Goal: Task Accomplishment & Management: Complete application form

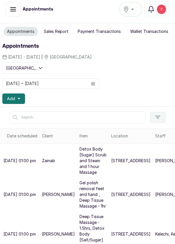
scroll to position [203, 0]
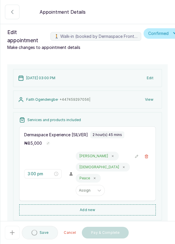
type input "3:00 pm"
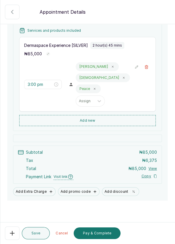
click at [97, 234] on button "Pay & Complete" at bounding box center [97, 233] width 47 height 12
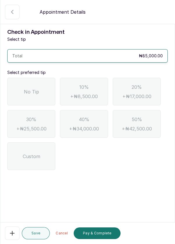
scroll to position [0, 0]
click at [23, 91] on div "No Tip" at bounding box center [31, 92] width 48 height 28
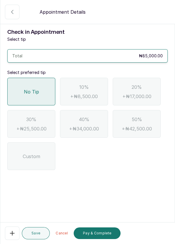
click at [97, 234] on button "Pay & Complete" at bounding box center [97, 233] width 47 height 12
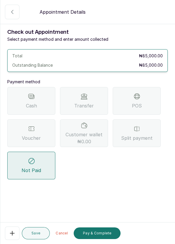
click at [140, 100] on div "POS" at bounding box center [137, 101] width 48 height 28
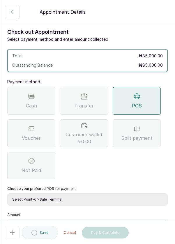
click at [89, 199] on select "Select Point-of-Sale Terminal Pos- Flutterwave Zenith Bank POS - Paga Paga POS …" at bounding box center [87, 199] width 160 height 12
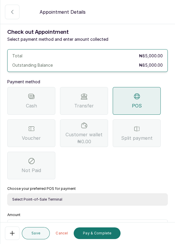
select select "ea021b39-a6bc-4e4d-b5d1-02cb72451b32"
click at [7, 193] on select "Select Point-of-Sale Terminal Pos- Flutterwave Zenith Bank POS - Paga Paga POS …" at bounding box center [87, 199] width 160 height 12
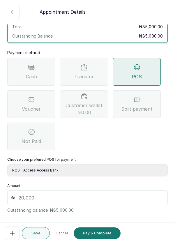
scroll to position [38, 0]
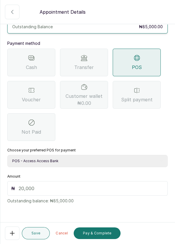
click at [77, 187] on input "text" at bounding box center [91, 188] width 145 height 7
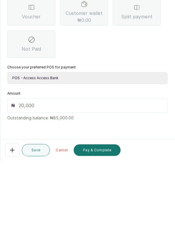
scroll to position [24, 0]
type input "85"
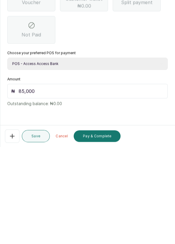
scroll to position [28, 0]
type input "85,000"
click at [97, 233] on button "Pay & Complete" at bounding box center [97, 233] width 47 height 12
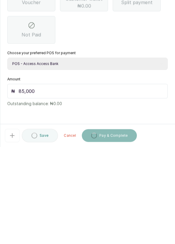
scroll to position [18, 0]
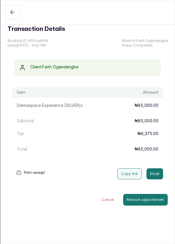
click at [9, 11] on icon "button" at bounding box center [12, 12] width 7 height 7
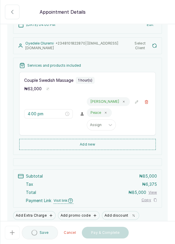
scroll to position [74, 0]
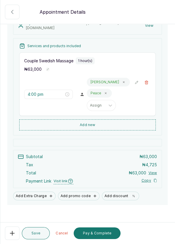
click at [102, 238] on button "Pay & Complete" at bounding box center [97, 233] width 47 height 12
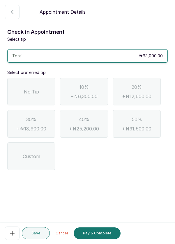
scroll to position [0, 0]
click at [36, 95] on span "No Tip" at bounding box center [31, 91] width 15 height 7
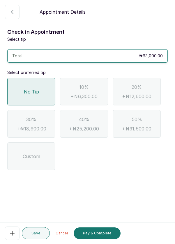
click at [97, 235] on button "Pay & Complete" at bounding box center [97, 233] width 47 height 12
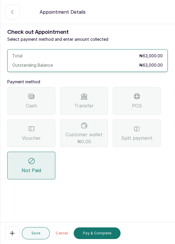
click at [95, 105] on div "Transfer" at bounding box center [84, 101] width 48 height 28
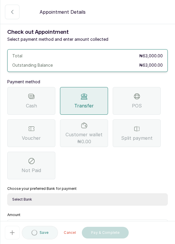
click at [89, 199] on select "Select Bank DERMASPACE ESTHETIC & WELLNESS CENT Sterling Bank DERMASPACEEST/DER…" at bounding box center [87, 199] width 160 height 12
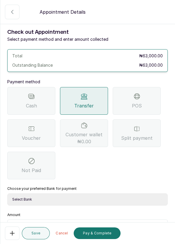
select select "818ea5c0-5b47-4751-8f35-6fc14409c533"
click at [7, 193] on select "Select Bank DERMASPACE ESTHETIC & WELLNESS CENT Sterling Bank DERMASPACEEST/DER…" at bounding box center [87, 199] width 160 height 12
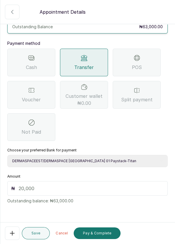
click at [68, 189] on input "text" at bounding box center [91, 188] width 145 height 7
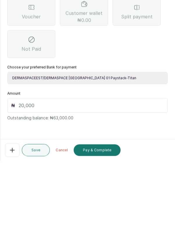
scroll to position [24, 0]
type input "63"
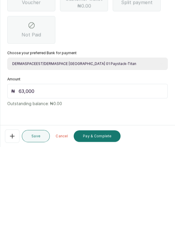
scroll to position [28, 0]
type input "63,000"
click at [98, 233] on button "Pay & Complete" at bounding box center [97, 233] width 47 height 12
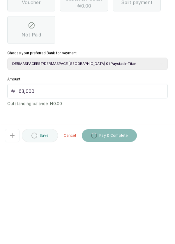
scroll to position [18, 0]
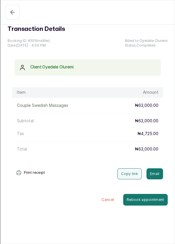
click at [9, 10] on icon "button" at bounding box center [12, 12] width 7 height 7
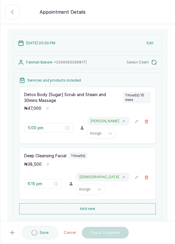
scroll to position [0, 0]
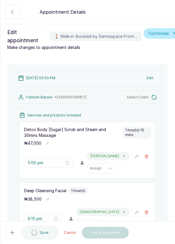
click at [162, 35] on span "Confirmed" at bounding box center [158, 34] width 20 height 6
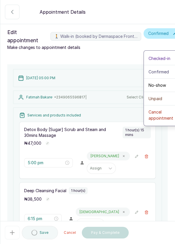
click at [161, 114] on span "Cancel appointment" at bounding box center [162, 115] width 29 height 12
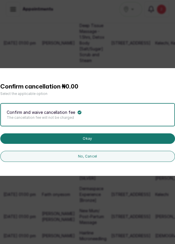
click at [129, 144] on button "Okay" at bounding box center [87, 138] width 175 height 10
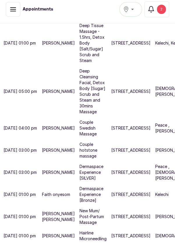
click at [155, 40] on p "Kelechi, Kelechi" at bounding box center [169, 43] width 29 height 6
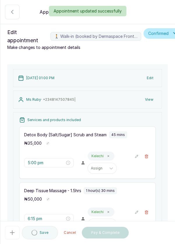
type input "1:00 pm"
type input "1:45 pm"
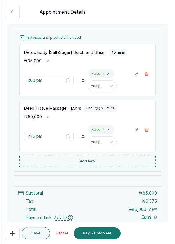
scroll to position [123, 0]
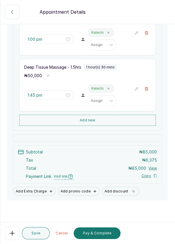
click at [107, 120] on button "Add new" at bounding box center [87, 120] width 136 height 11
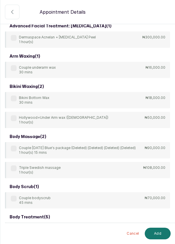
scroll to position [0, 0]
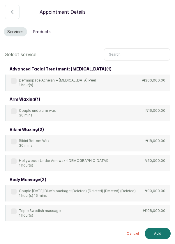
click at [131, 54] on input "text" at bounding box center [137, 54] width 66 height 12
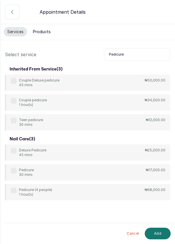
scroll to position [18, 0]
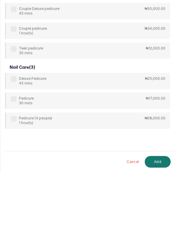
click at [12, 173] on div "Pedicure 30 mins" at bounding box center [22, 172] width 23 height 9
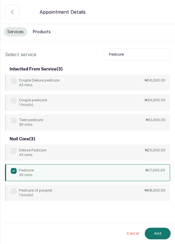
click at [135, 55] on input "Pedicure" at bounding box center [137, 54] width 66 height 12
type input "P"
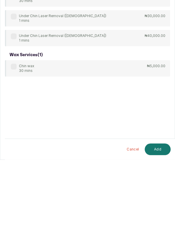
click at [15, 148] on label at bounding box center [14, 151] width 6 height 6
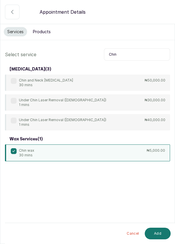
click at [135, 54] on input "Chin" at bounding box center [137, 54] width 66 height 12
type input "C"
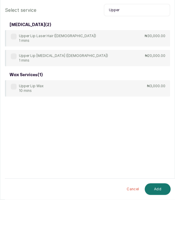
type input "Upper"
click at [11, 133] on label at bounding box center [14, 131] width 6 height 6
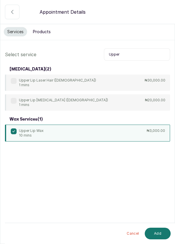
click at [160, 234] on button "Add" at bounding box center [158, 234] width 26 height 12
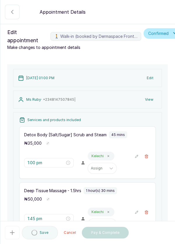
type input "3:15 pm"
type input "3:45 pm"
type input "4:15 pm"
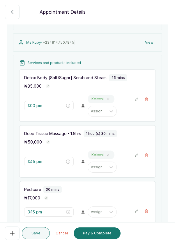
scroll to position [257, 0]
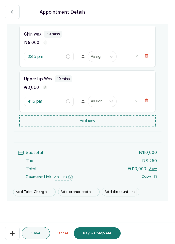
click at [100, 123] on button "Add new" at bounding box center [87, 120] width 136 height 11
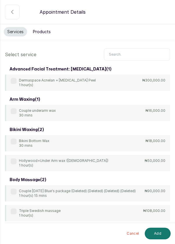
scroll to position [0, 0]
click at [46, 33] on button "Products" at bounding box center [41, 31] width 25 height 9
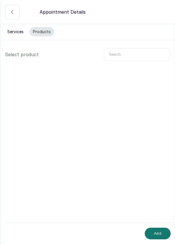
click at [129, 54] on input "text" at bounding box center [137, 54] width 66 height 12
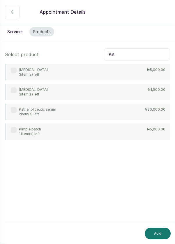
type input "Pat"
click at [12, 131] on label at bounding box center [14, 130] width 6 height 6
click at [157, 233] on button "Add" at bounding box center [158, 234] width 26 height 12
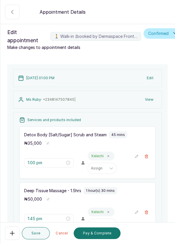
scroll to position [283, 0]
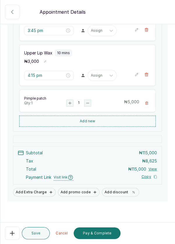
click at [93, 234] on button "Pay & Complete" at bounding box center [97, 233] width 47 height 12
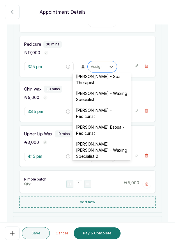
scroll to position [49, 0]
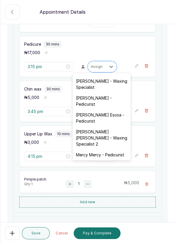
click at [96, 135] on div "[PERSON_NAME] [PERSON_NAME] - Waxing Specialist 2" at bounding box center [101, 137] width 58 height 23
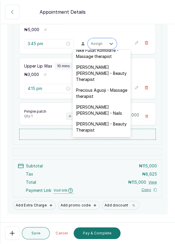
scroll to position [240, 0]
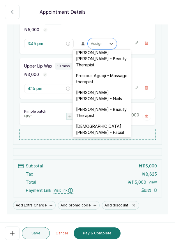
click at [102, 121] on div "[DEMOGRAPHIC_DATA][PERSON_NAME] - Facial" at bounding box center [101, 129] width 58 height 17
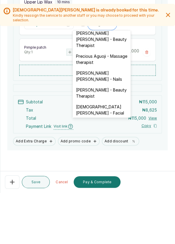
scroll to position [18, 0]
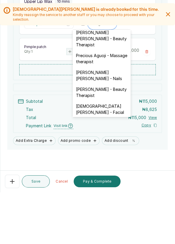
click at [108, 152] on div "[DEMOGRAPHIC_DATA][PERSON_NAME] - Facial" at bounding box center [101, 160] width 58 height 17
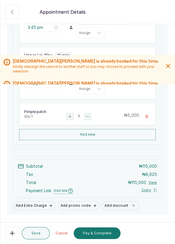
scroll to position [316, 0]
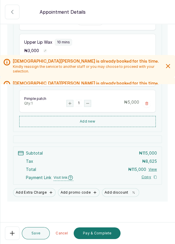
click at [95, 233] on button "Pay & Complete" at bounding box center [97, 233] width 47 height 12
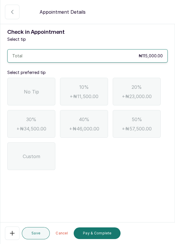
scroll to position [0, 0]
click at [33, 96] on div "No Tip" at bounding box center [31, 92] width 48 height 28
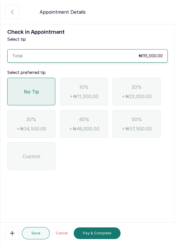
click at [96, 234] on button "Pay & Complete" at bounding box center [97, 233] width 47 height 12
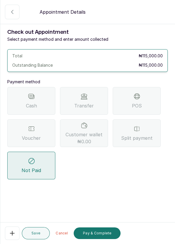
click at [99, 104] on div "Transfer" at bounding box center [84, 101] width 48 height 28
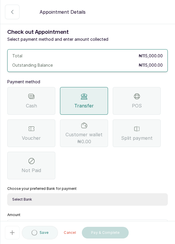
click at [75, 198] on select "Select Bank DERMASPACE ESTHETIC & WELLNESS CENT Sterling Bank DERMASPACEEST/DER…" at bounding box center [87, 199] width 160 height 12
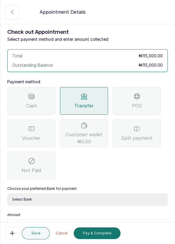
select select "818ea5c0-5b47-4751-8f35-6fc14409c533"
click at [7, 193] on select "Select Bank DERMASPACE ESTHETIC & WELLNESS CENT Sterling Bank DERMASPACEEST/DER…" at bounding box center [87, 199] width 160 height 12
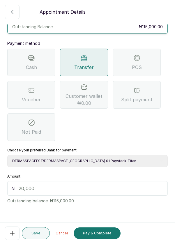
click at [56, 190] on input "text" at bounding box center [91, 188] width 145 height 7
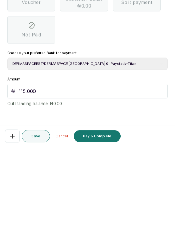
scroll to position [28, 0]
type input "115,000"
click at [96, 238] on button "Pay & Complete" at bounding box center [97, 233] width 47 height 12
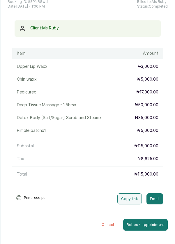
scroll to position [0, 0]
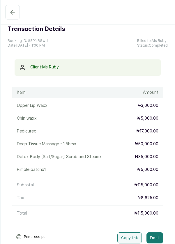
click at [15, 13] on icon "button" at bounding box center [12, 12] width 7 height 7
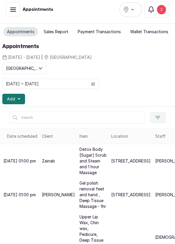
click at [10, 99] on span "Add" at bounding box center [11, 99] width 8 height 6
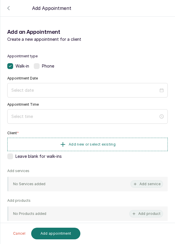
click at [24, 96] on div at bounding box center [87, 90] width 160 height 15
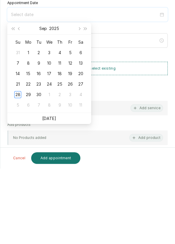
scroll to position [4, 0]
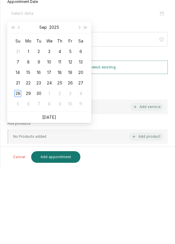
click at [14, 168] on div "28" at bounding box center [17, 169] width 7 height 7
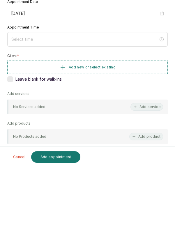
type input "[DATE]"
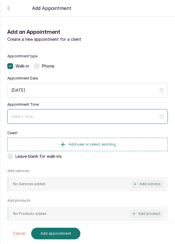
click at [14, 118] on input at bounding box center [84, 116] width 147 height 6
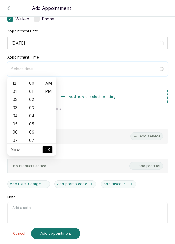
scroll to position [46, 0]
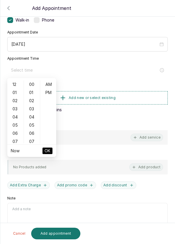
click at [14, 122] on div "05" at bounding box center [15, 125] width 14 height 8
click at [51, 93] on div "PM" at bounding box center [48, 92] width 14 height 8
type input "5:00 pm"
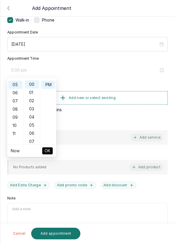
click at [48, 151] on span "OK" at bounding box center [48, 150] width 6 height 11
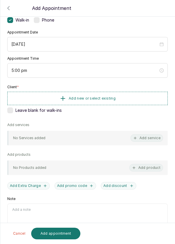
click at [107, 101] on button "Add new or select existing" at bounding box center [87, 98] width 160 height 13
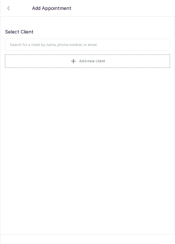
click at [109, 45] on input "text" at bounding box center [87, 45] width 165 height 12
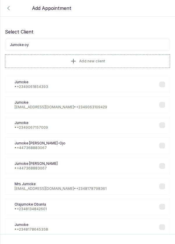
type input "[PERSON_NAME]"
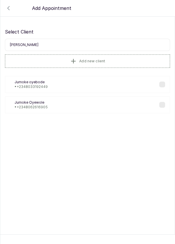
click at [165, 84] on label at bounding box center [162, 84] width 6 height 6
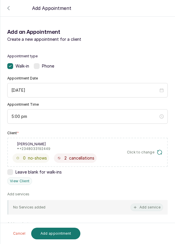
click at [142, 208] on button "Add service" at bounding box center [146, 207] width 33 height 8
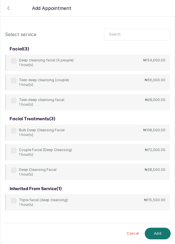
scroll to position [24, 0]
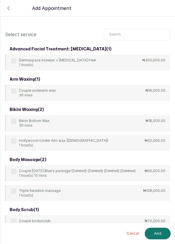
click at [135, 29] on input "text" at bounding box center [137, 34] width 66 height 12
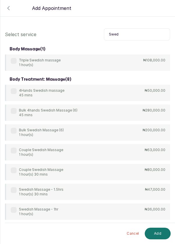
type input "Swed"
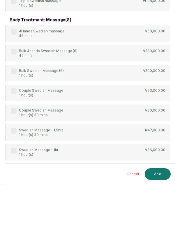
scroll to position [4, 0]
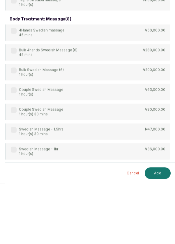
click at [12, 150] on label at bounding box center [14, 151] width 6 height 6
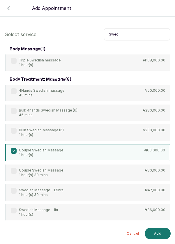
click at [155, 235] on button "Add" at bounding box center [158, 234] width 26 height 12
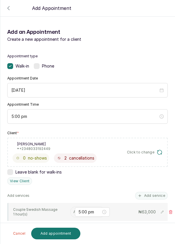
click at [73, 211] on input "text" at bounding box center [73, 212] width 1 height 4
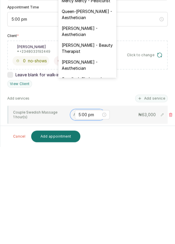
scroll to position [116, 0]
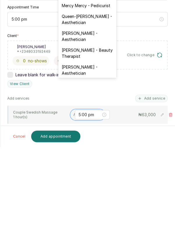
click at [68, 142] on div "[PERSON_NAME] - Beauty Therapist" at bounding box center [87, 150] width 58 height 17
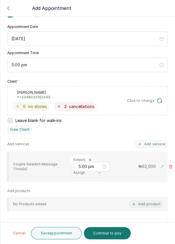
scroll to position [132, 0]
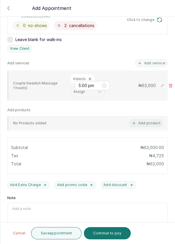
click at [26, 181] on button "Add Extra Charge" at bounding box center [28, 185] width 42 height 8
click at [54, 203] on input "Extra Charge" at bounding box center [46, 209] width 78 height 12
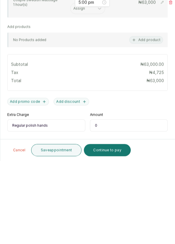
type input "Regular polish hands"
click at [124, 203] on input "0" at bounding box center [129, 209] width 78 height 12
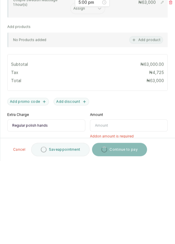
type input "4"
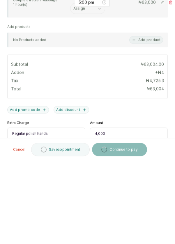
scroll to position [167, 0]
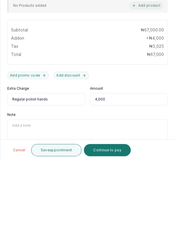
type input "4,000"
click at [59, 176] on input "Regular polish hands" at bounding box center [46, 182] width 78 height 12
type input "Regular polish hands and tip"
click at [119, 176] on input "4,000" at bounding box center [129, 182] width 78 height 12
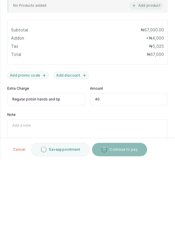
type input "4"
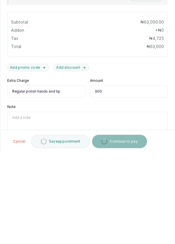
scroll to position [20, 0]
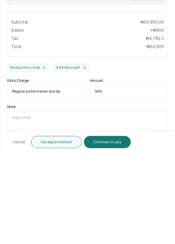
type input "9,000"
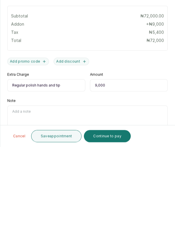
scroll to position [28, 0]
click at [104, 234] on button "Continue to pay" at bounding box center [107, 233] width 47 height 12
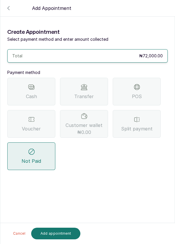
scroll to position [0, 0]
click at [136, 125] on span "Split payment" at bounding box center [136, 128] width 31 height 7
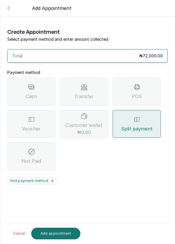
click at [39, 177] on button "Add payment method" at bounding box center [32, 181] width 50 height 8
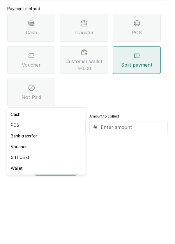
scroll to position [4, 0]
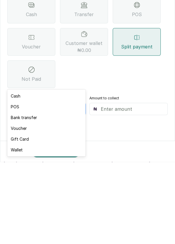
click at [35, 211] on div "Voucher" at bounding box center [46, 210] width 78 height 11
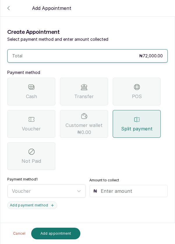
click at [117, 187] on input "text" at bounding box center [132, 190] width 63 height 7
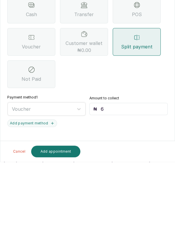
type input "63"
type input "63,000"
click at [29, 201] on button "Add payment method" at bounding box center [32, 205] width 50 height 8
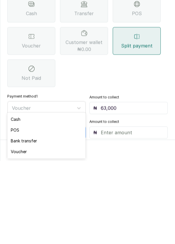
click at [28, 213] on div "POS" at bounding box center [46, 212] width 78 height 11
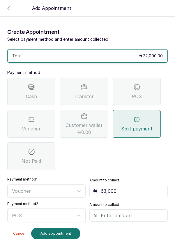
click at [118, 212] on input "text" at bounding box center [132, 215] width 63 height 7
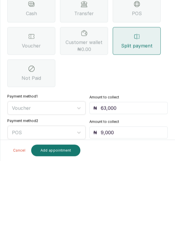
scroll to position [2, 0]
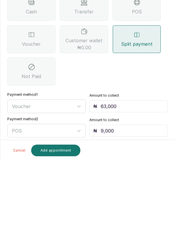
type input "9,000"
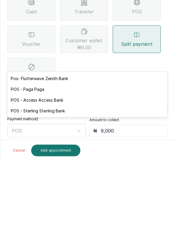
click at [82, 184] on div "POS - Access Access Bank" at bounding box center [87, 183] width 160 height 11
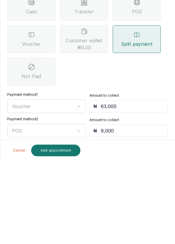
scroll to position [4, 0]
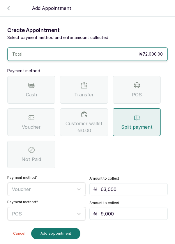
click at [58, 229] on button "Add appointment" at bounding box center [55, 234] width 49 height 12
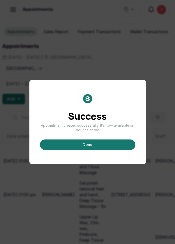
click at [118, 150] on button "done" at bounding box center [87, 144] width 95 height 10
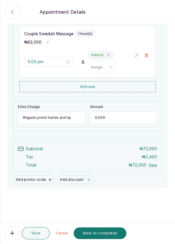
scroll to position [110, 0]
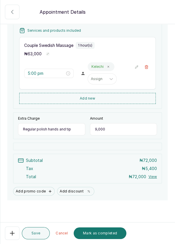
click at [95, 239] on button "Mark as completed" at bounding box center [100, 233] width 53 height 12
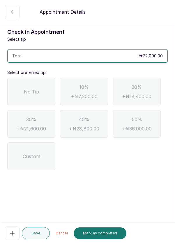
scroll to position [0, 0]
click at [23, 90] on div "No Tip" at bounding box center [31, 92] width 48 height 28
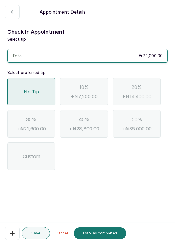
click at [87, 239] on button "Mark as completed" at bounding box center [100, 233] width 53 height 12
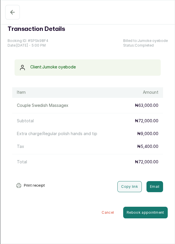
click at [11, 16] on button "Completed" at bounding box center [12, 12] width 15 height 15
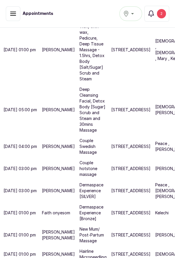
scroll to position [240, 0]
